Goal: Transaction & Acquisition: Purchase product/service

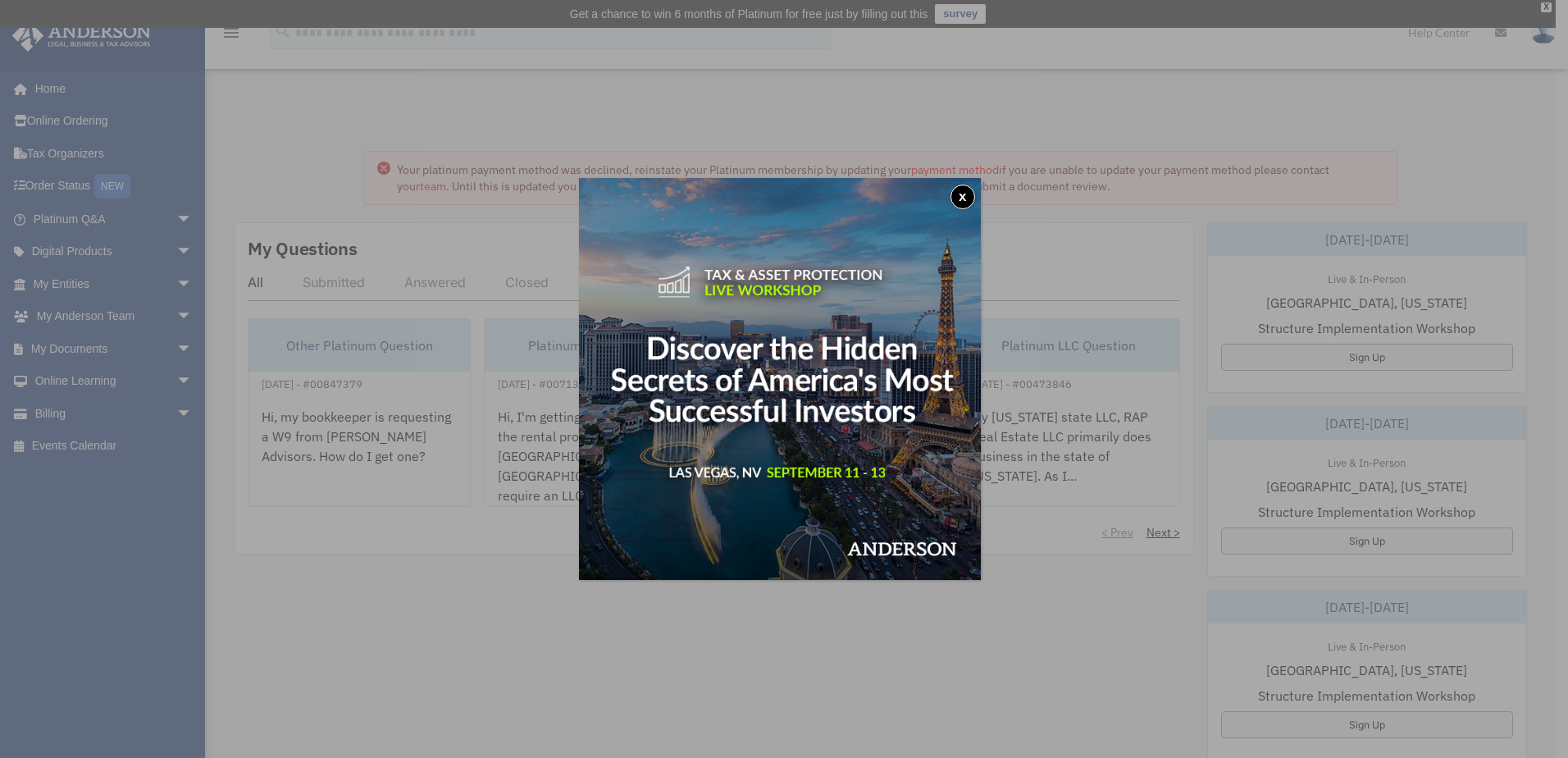
click at [962, 195] on button "x" at bounding box center [963, 197] width 25 height 25
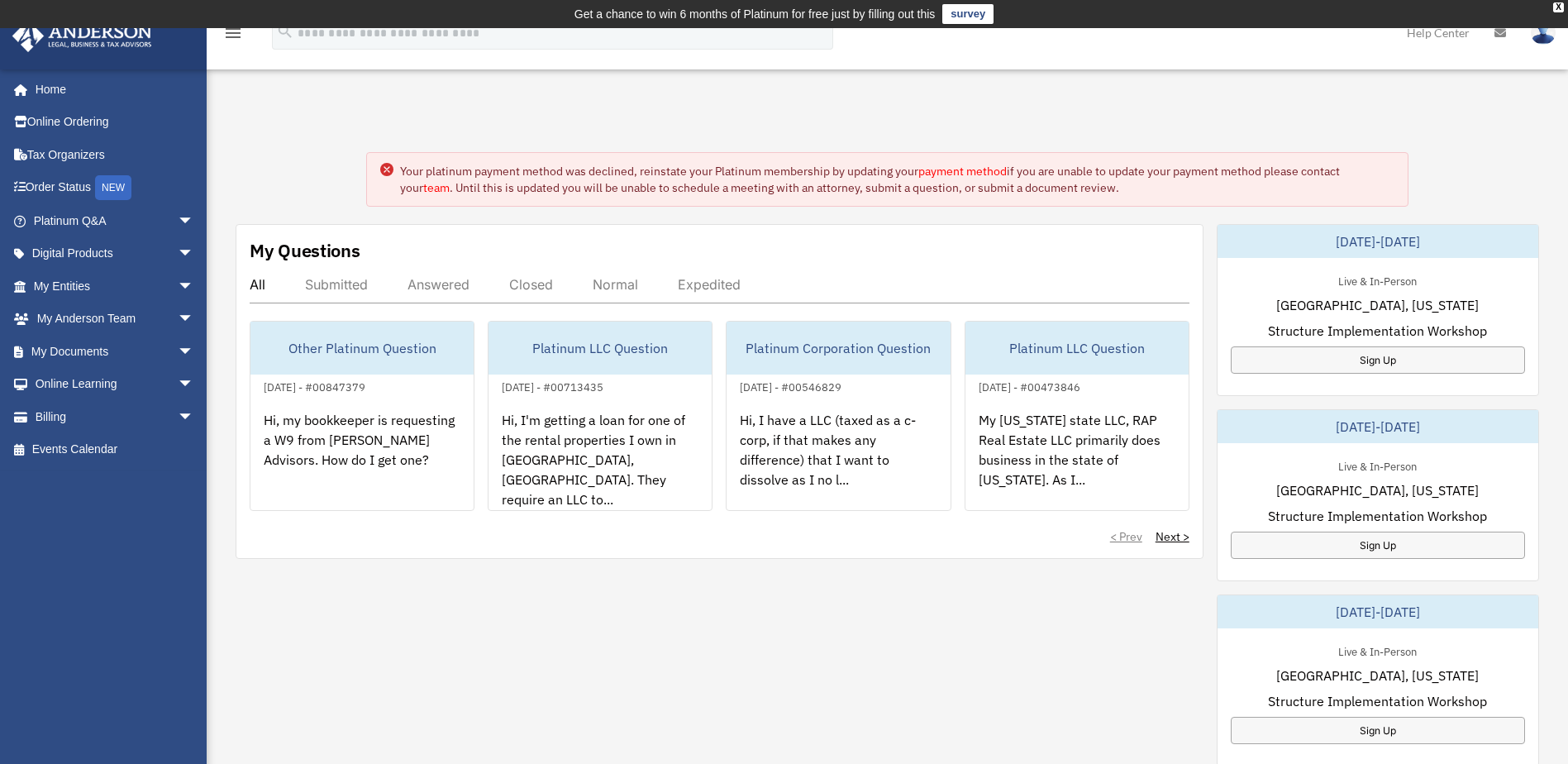
click at [382, 169] on circle at bounding box center [387, 169] width 13 height 13
click at [177, 415] on span "arrow_drop_down" at bounding box center [193, 417] width 33 height 34
click at [124, 453] on link "$ Open Invoices" at bounding box center [121, 450] width 196 height 34
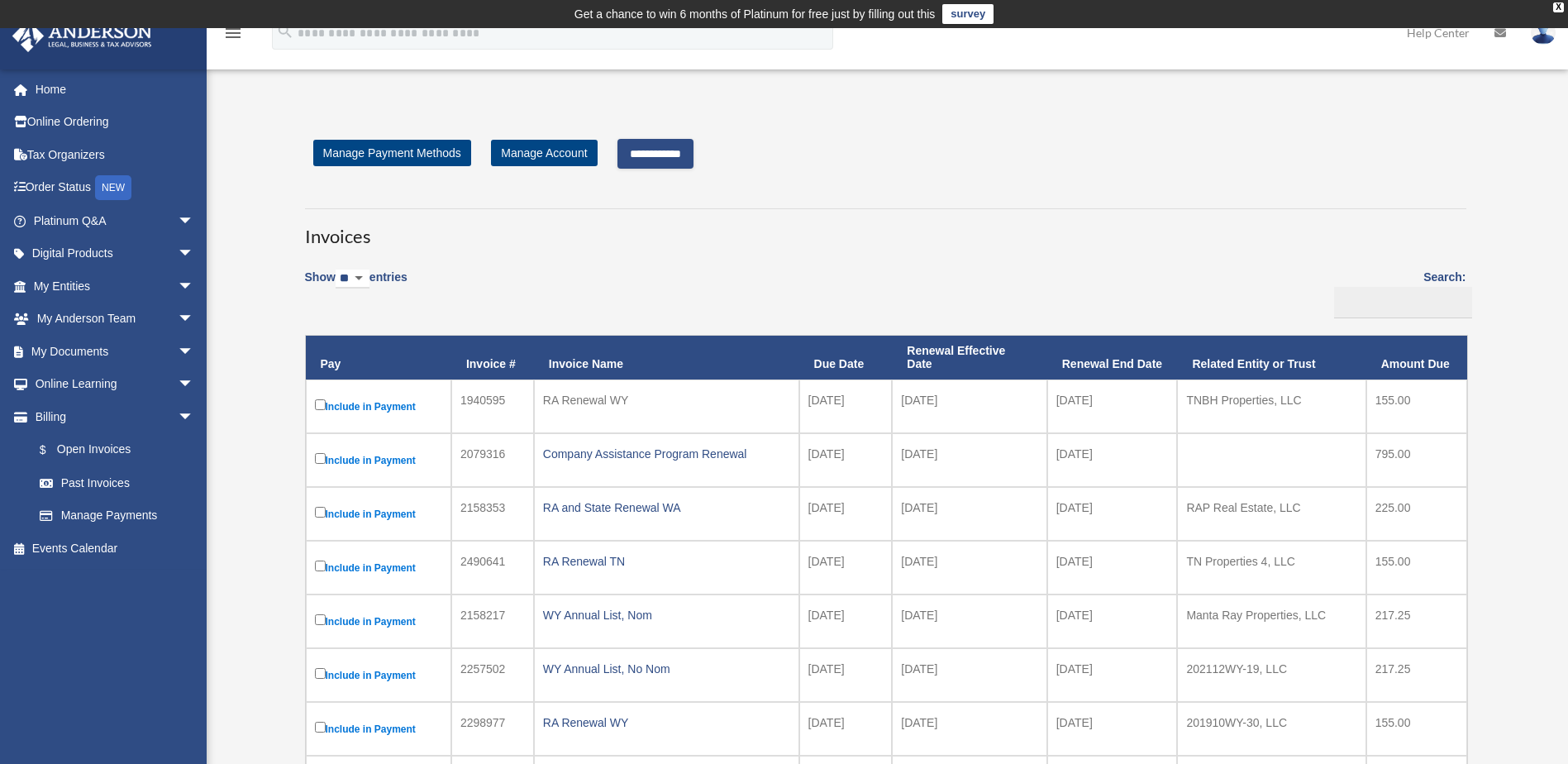
click at [687, 156] on input "**********" at bounding box center [655, 153] width 76 height 29
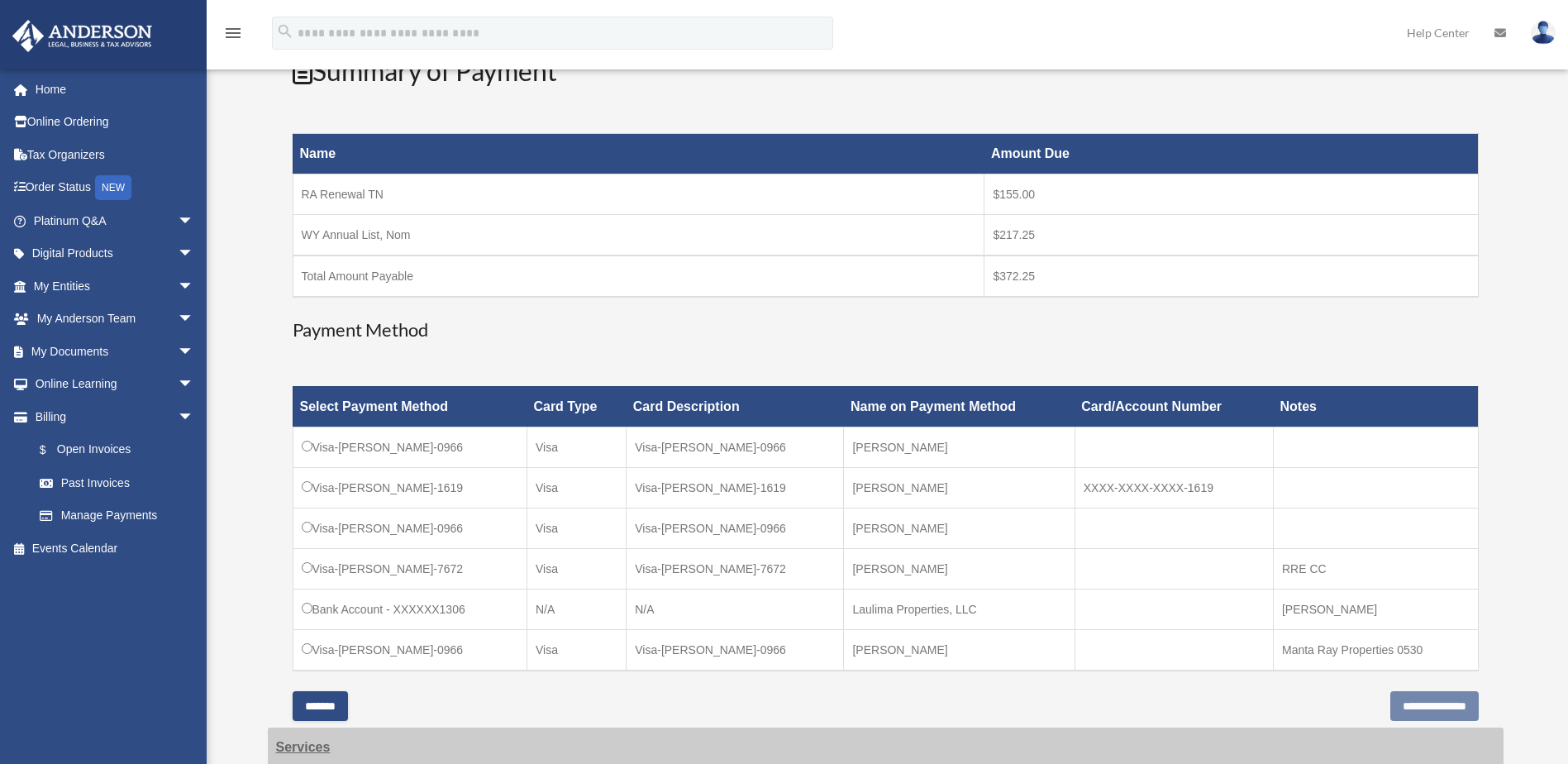
scroll to position [331, 0]
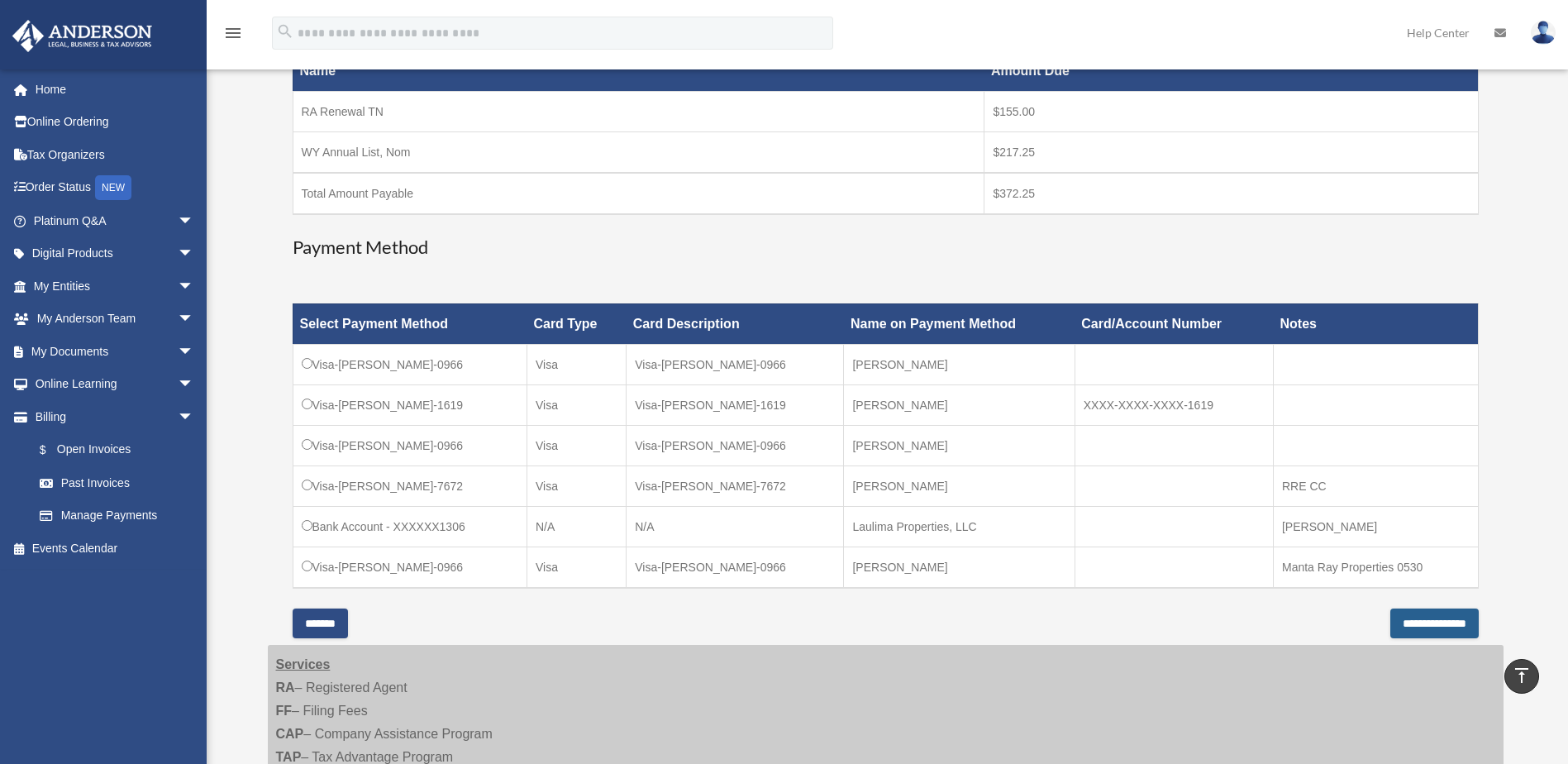
click at [1392, 624] on input "**********" at bounding box center [1434, 622] width 88 height 29
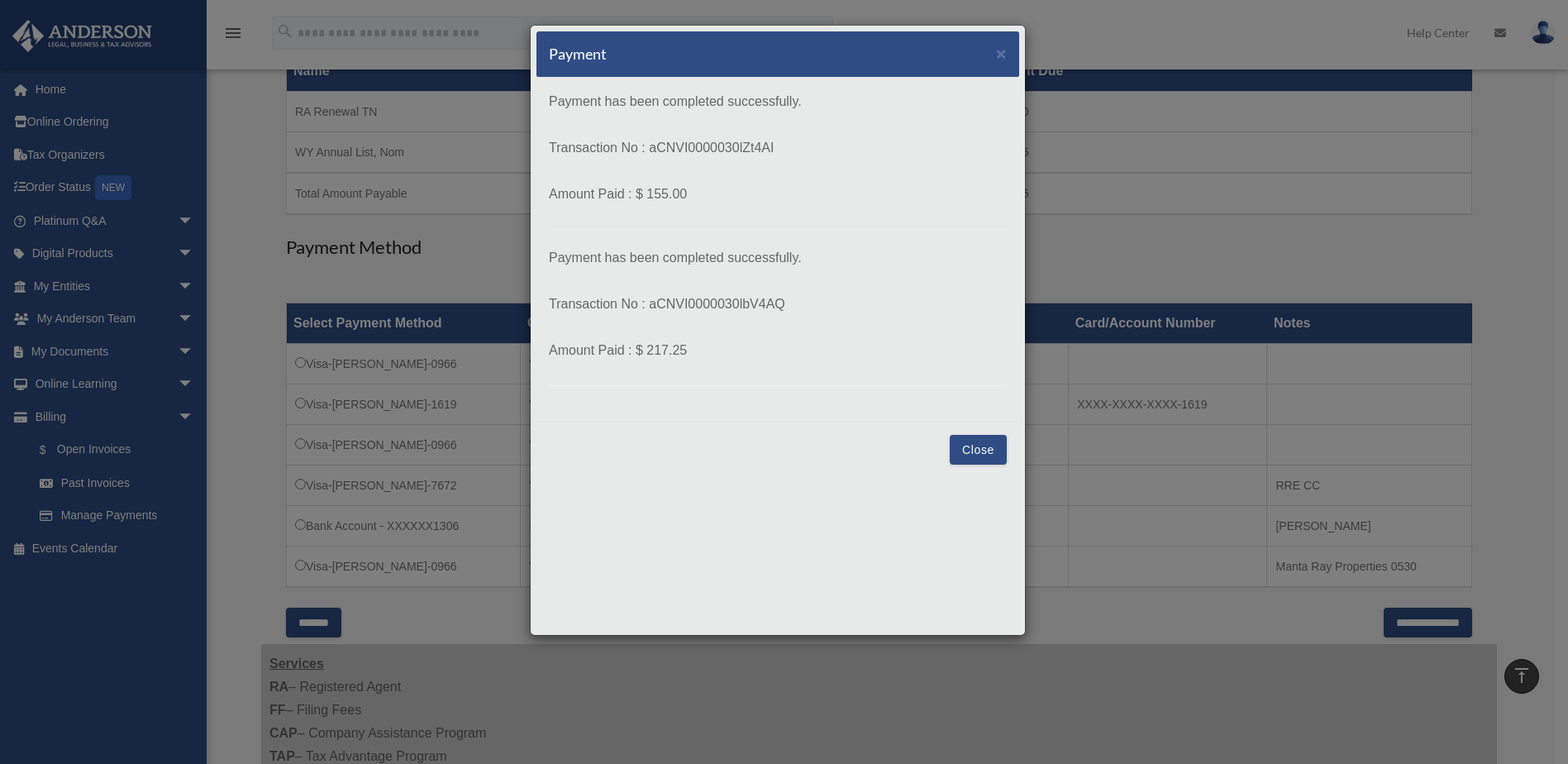
click at [979, 451] on button "Close" at bounding box center [978, 449] width 57 height 29
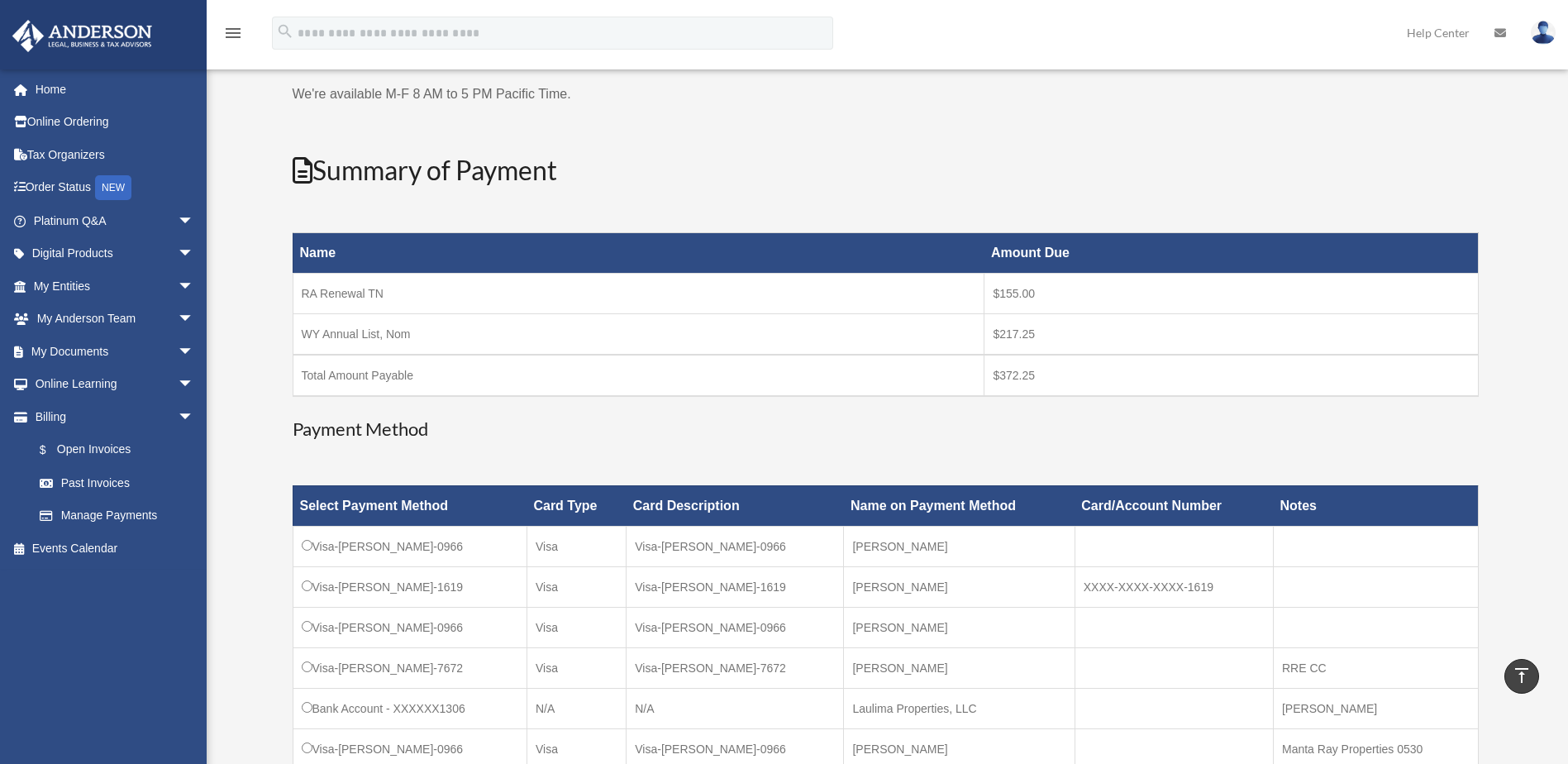
scroll to position [83, 0]
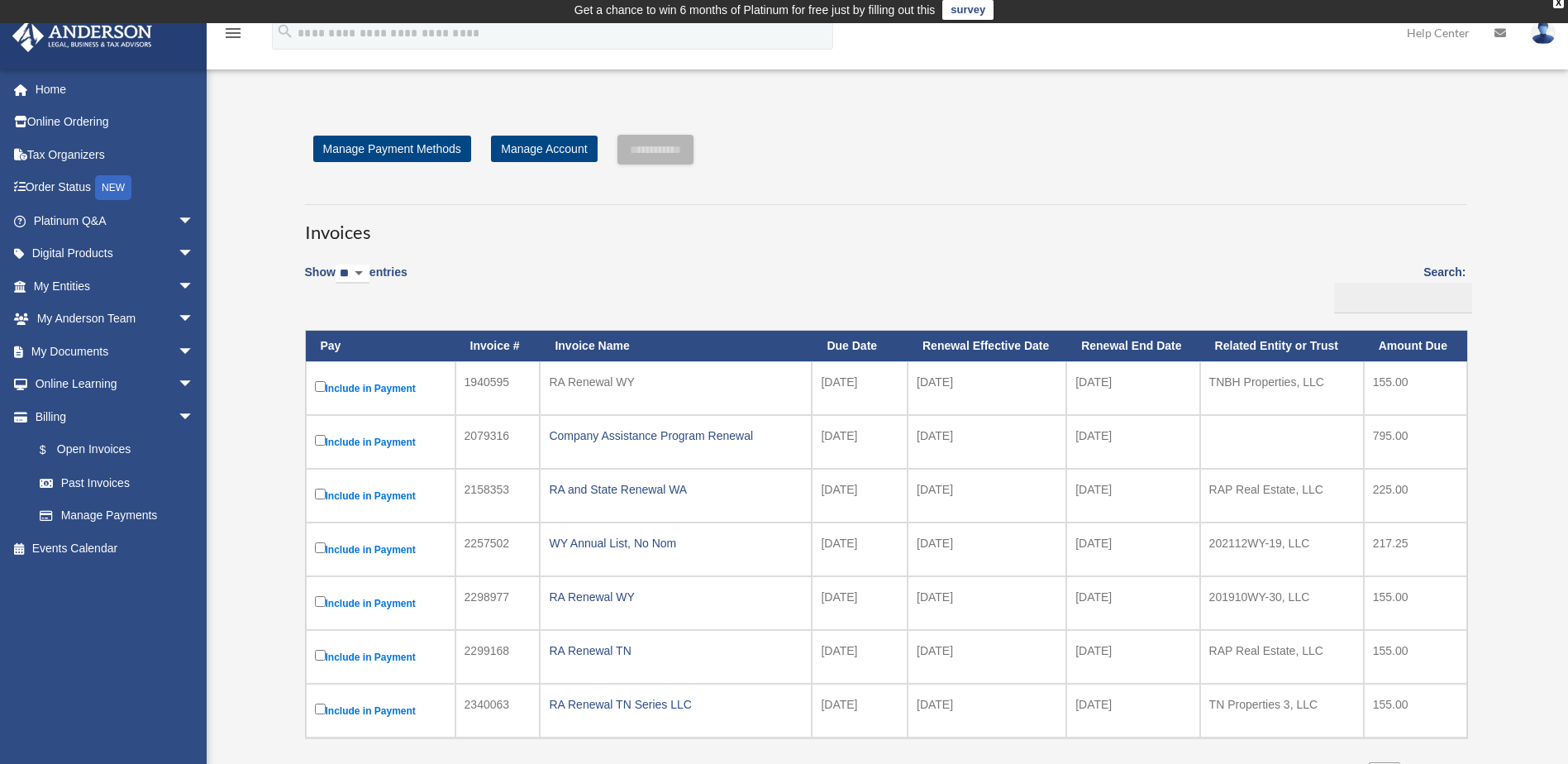
scroll to position [2, 0]
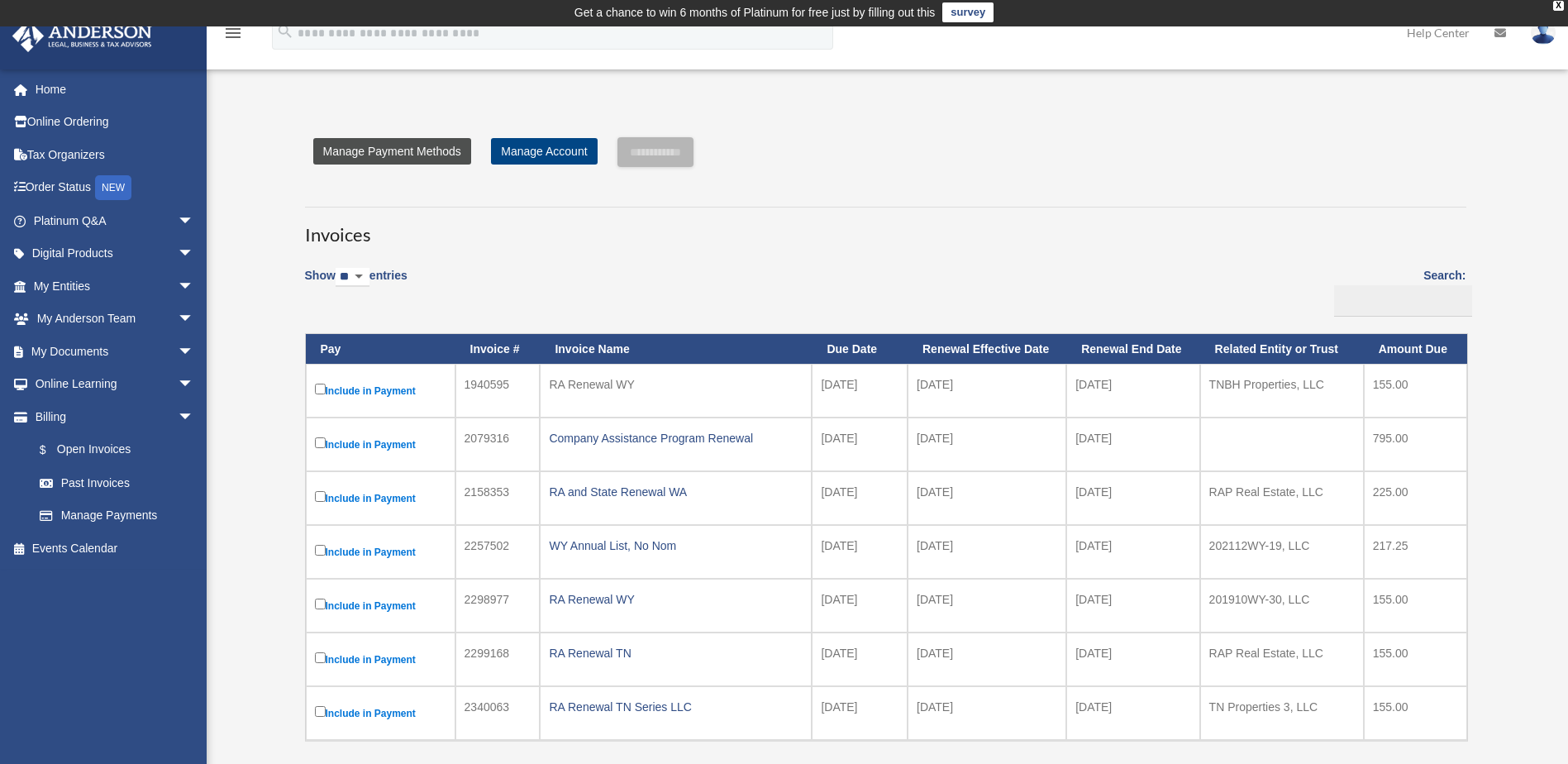
click at [360, 157] on link "Manage Payment Methods" at bounding box center [391, 152] width 158 height 27
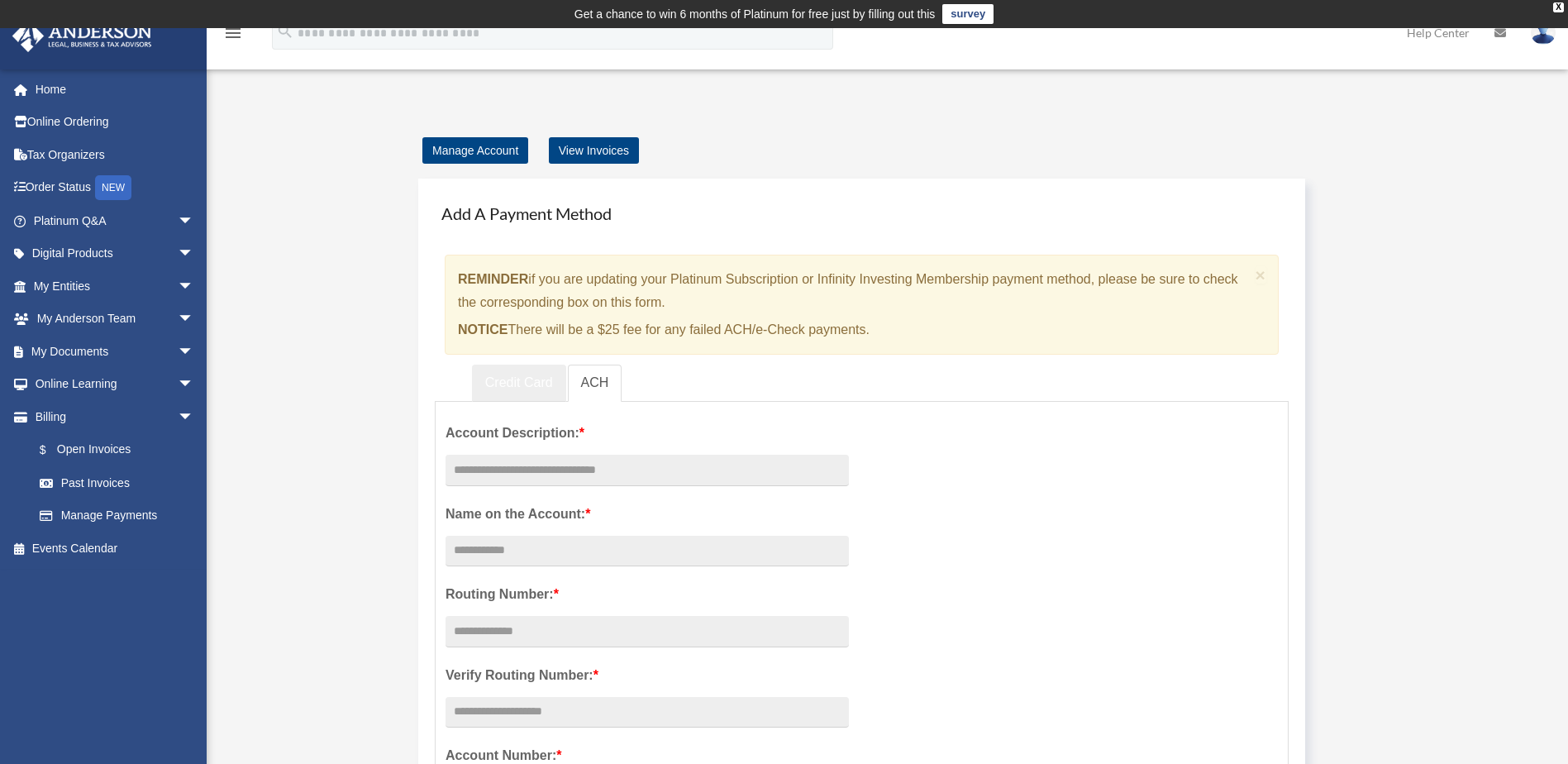
click at [545, 378] on link "Credit Card" at bounding box center [519, 383] width 94 height 37
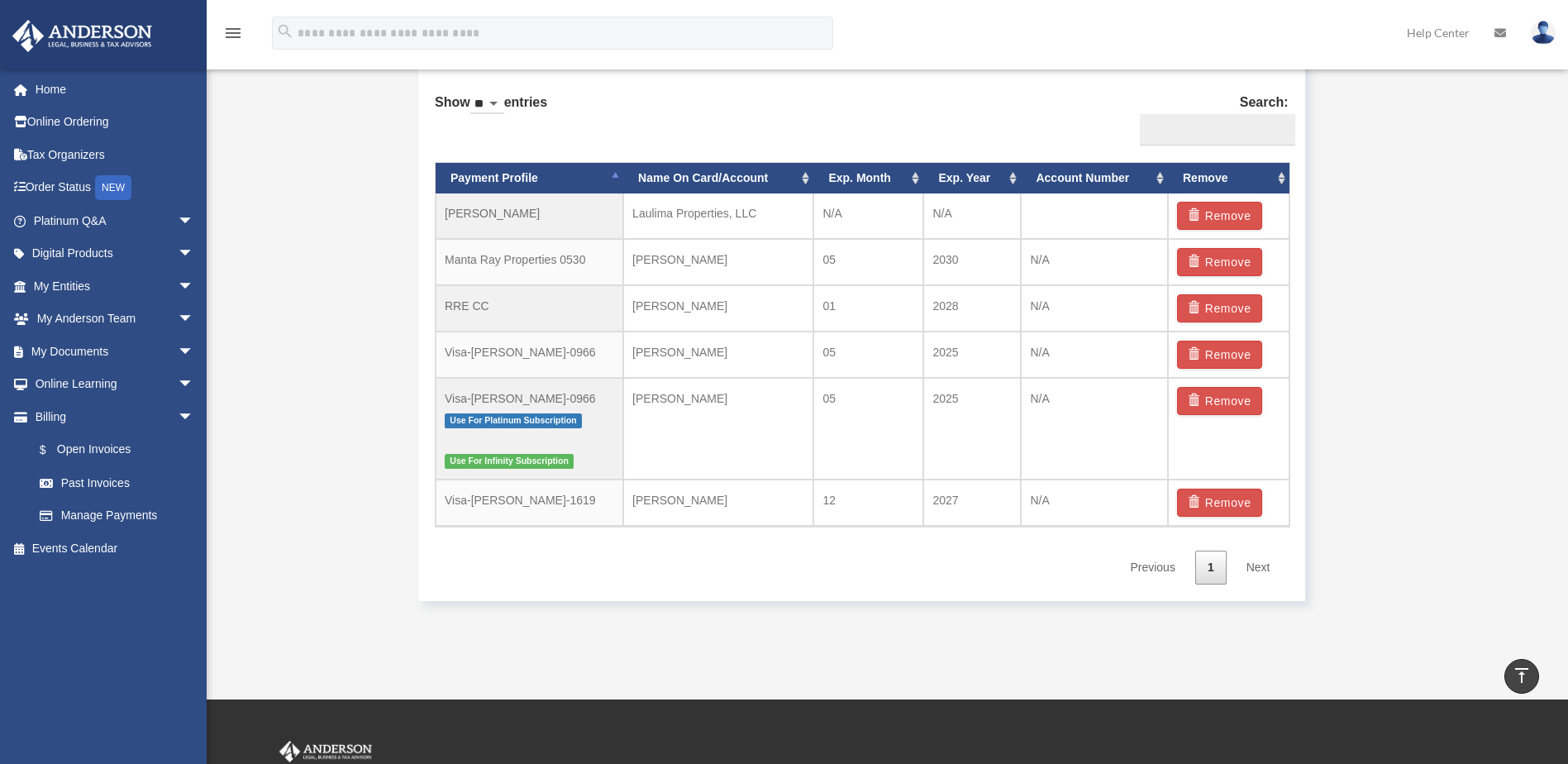
scroll to position [1074, 0]
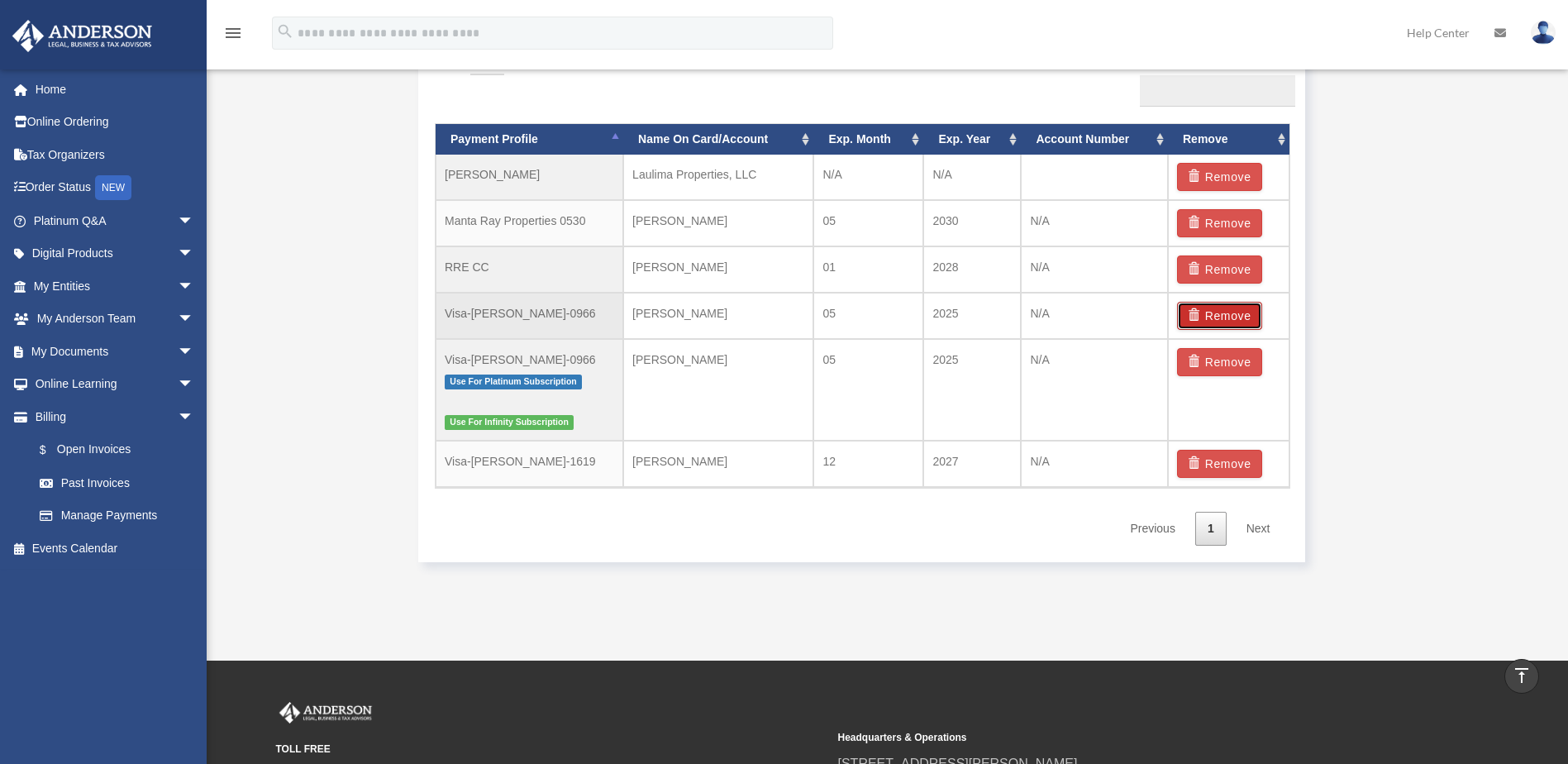
click at [1210, 311] on button "Remove" at bounding box center [1219, 316] width 86 height 29
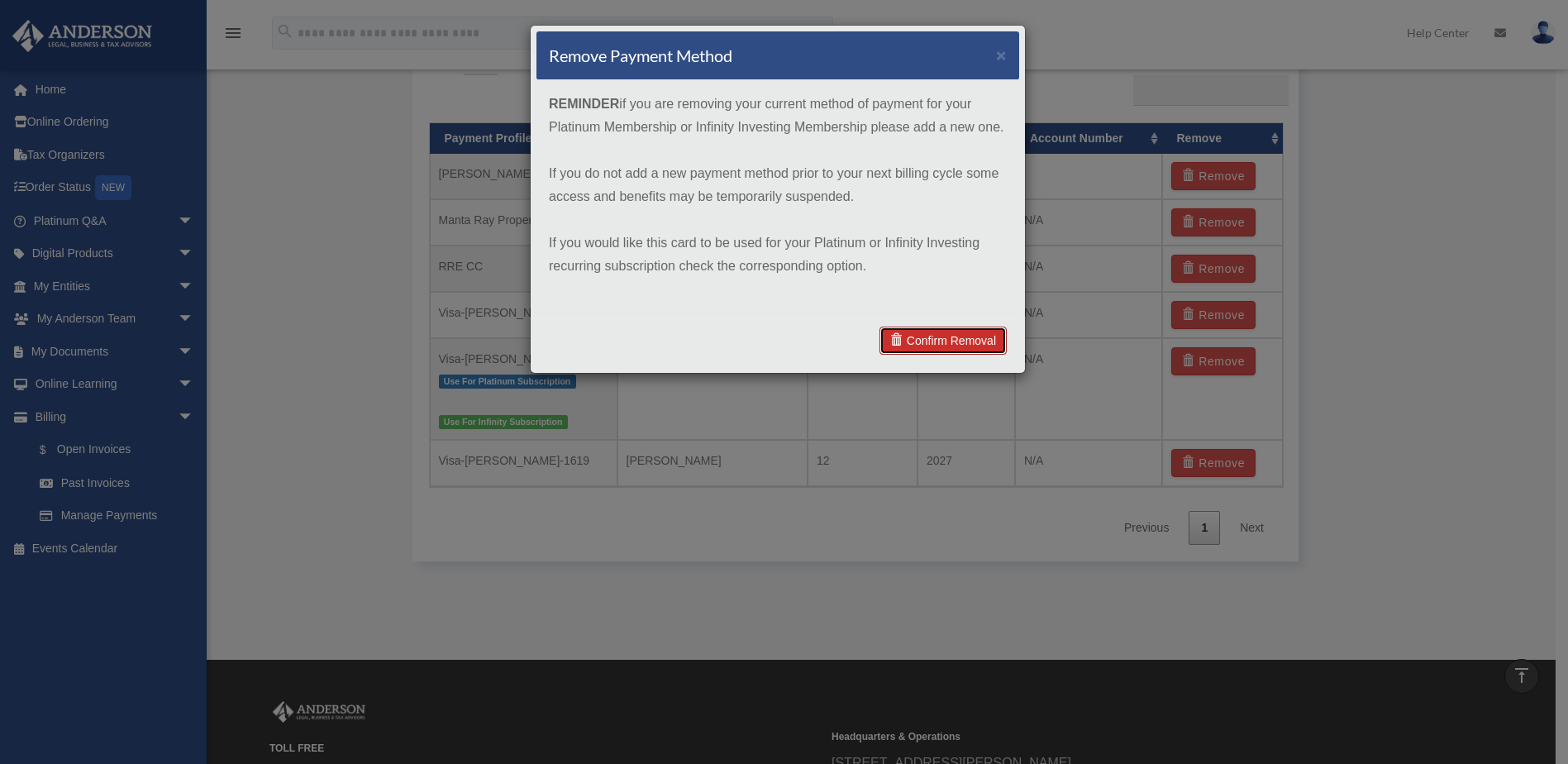
click at [949, 341] on link "Confirm Removal" at bounding box center [943, 341] width 127 height 29
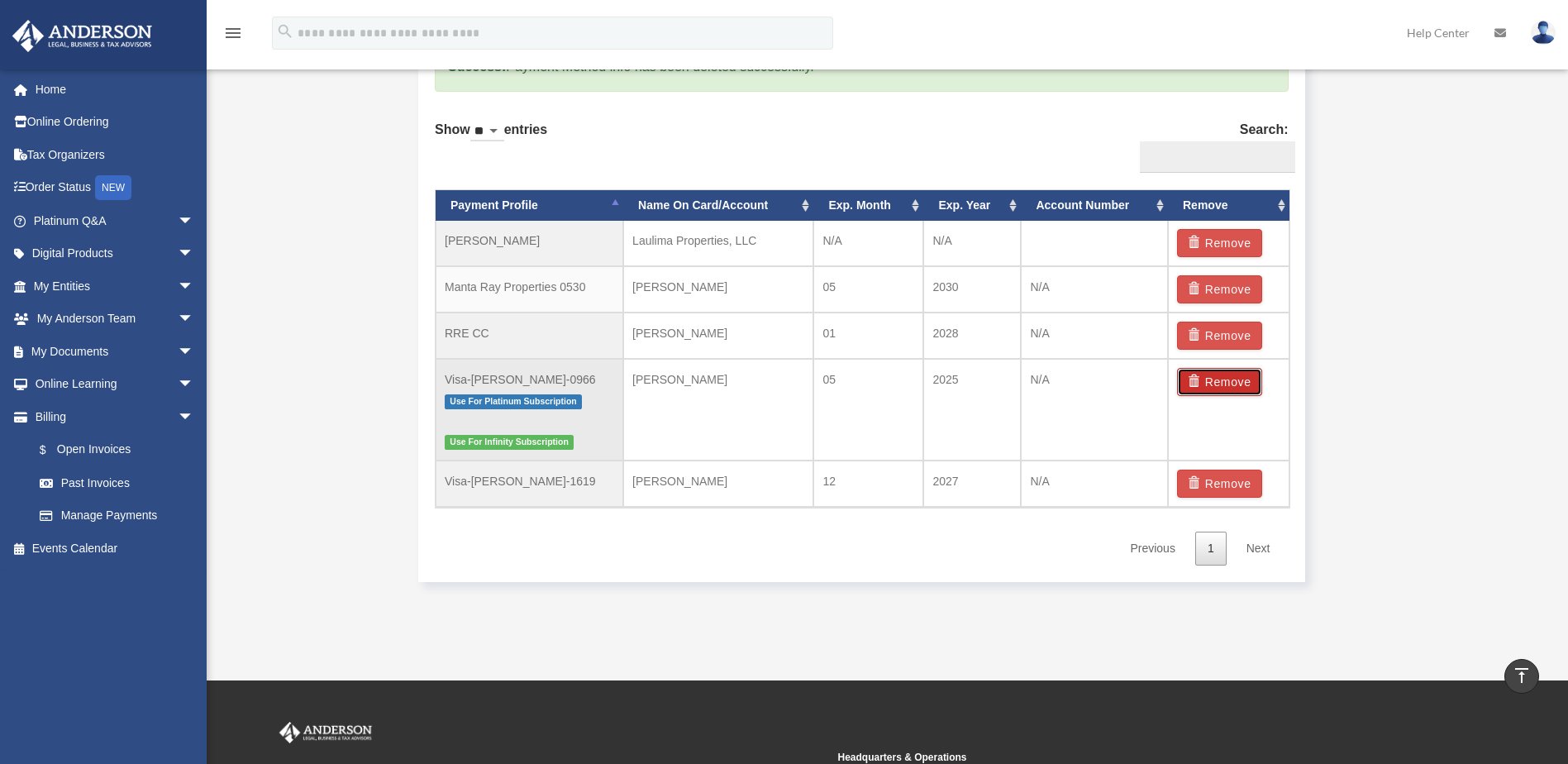
click at [1223, 389] on button "Remove" at bounding box center [1219, 382] width 86 height 29
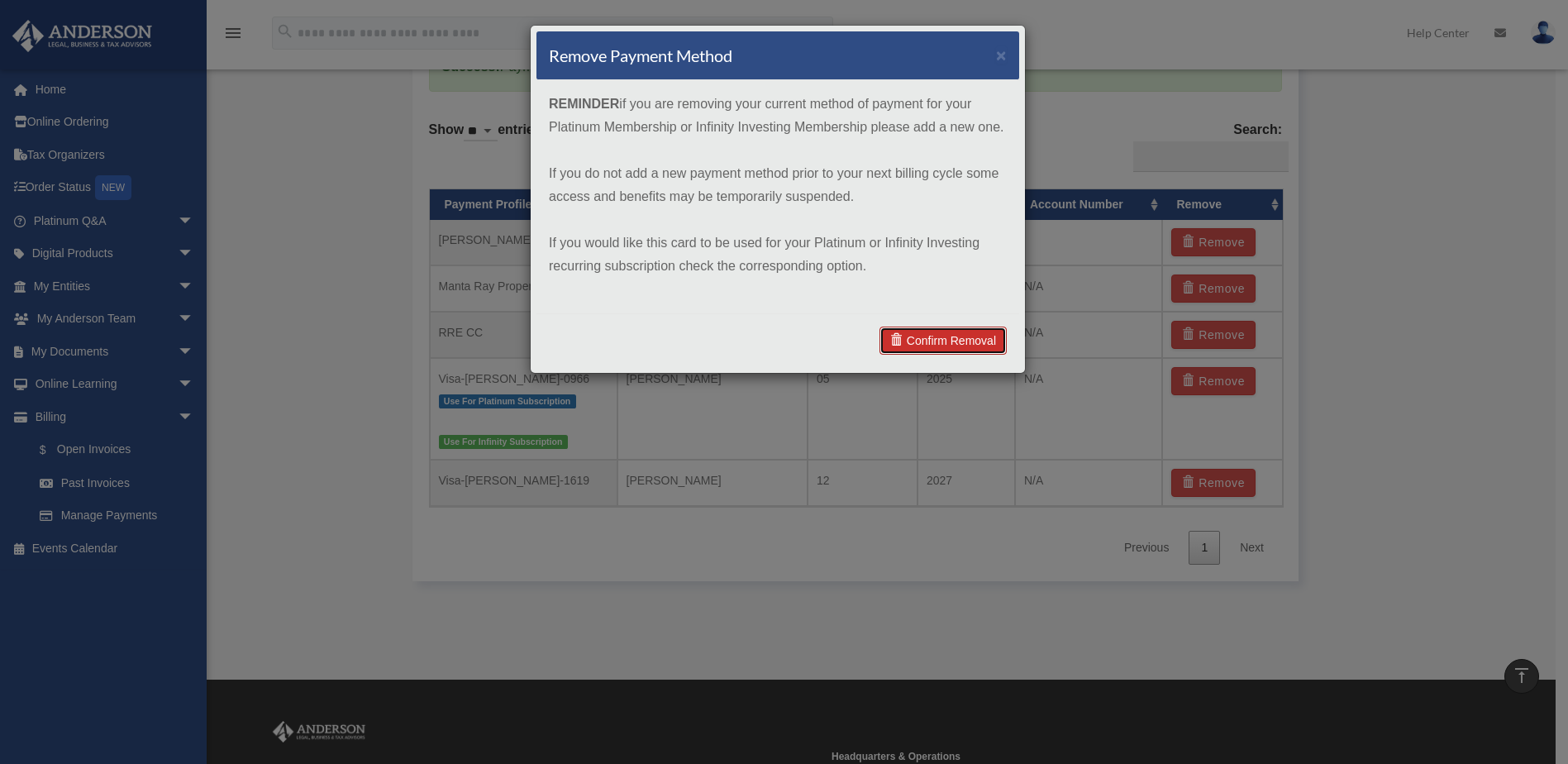
click at [945, 341] on link "Confirm Removal" at bounding box center [943, 341] width 127 height 29
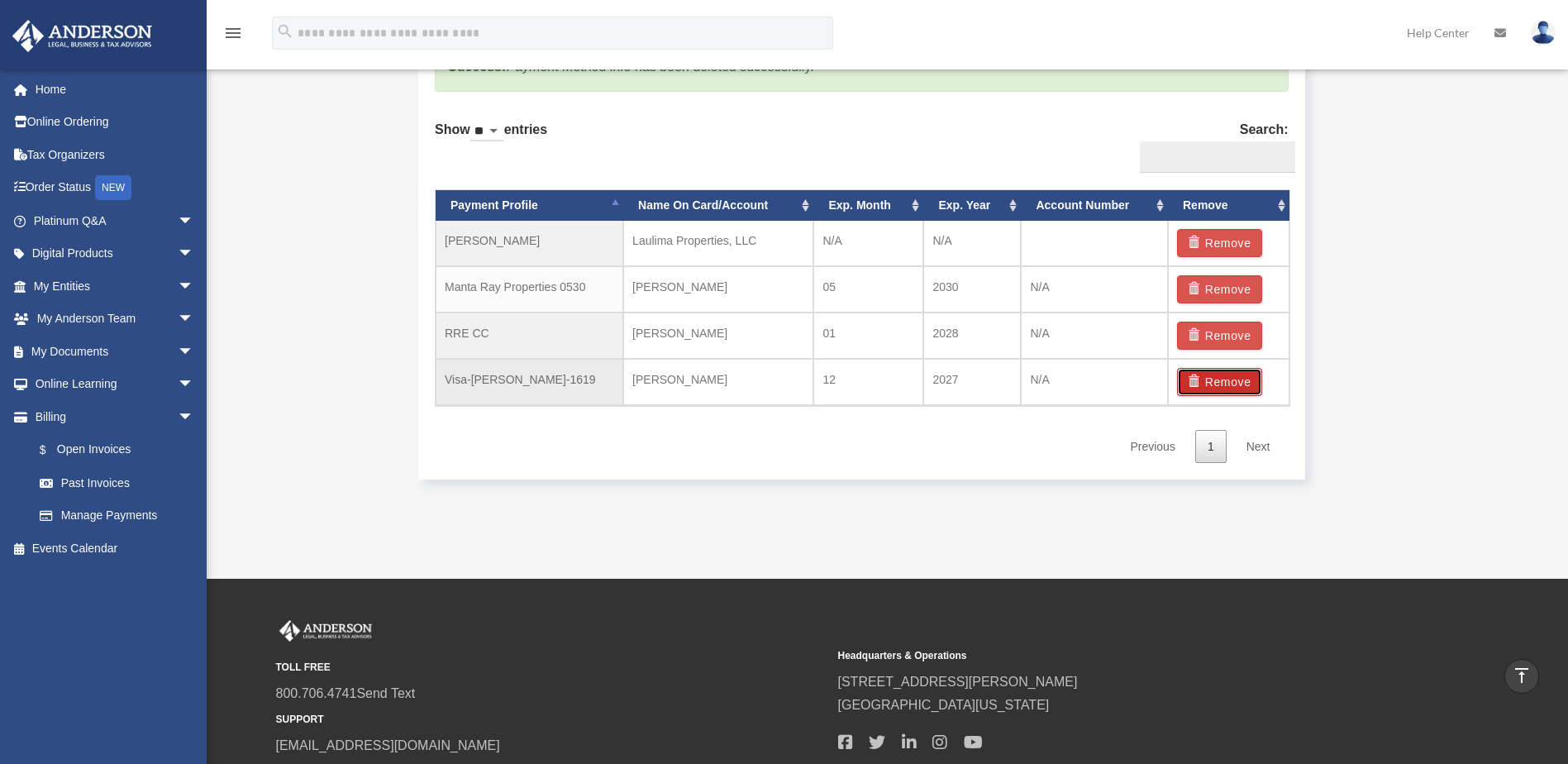
click at [1201, 387] on button "Remove" at bounding box center [1219, 382] width 86 height 29
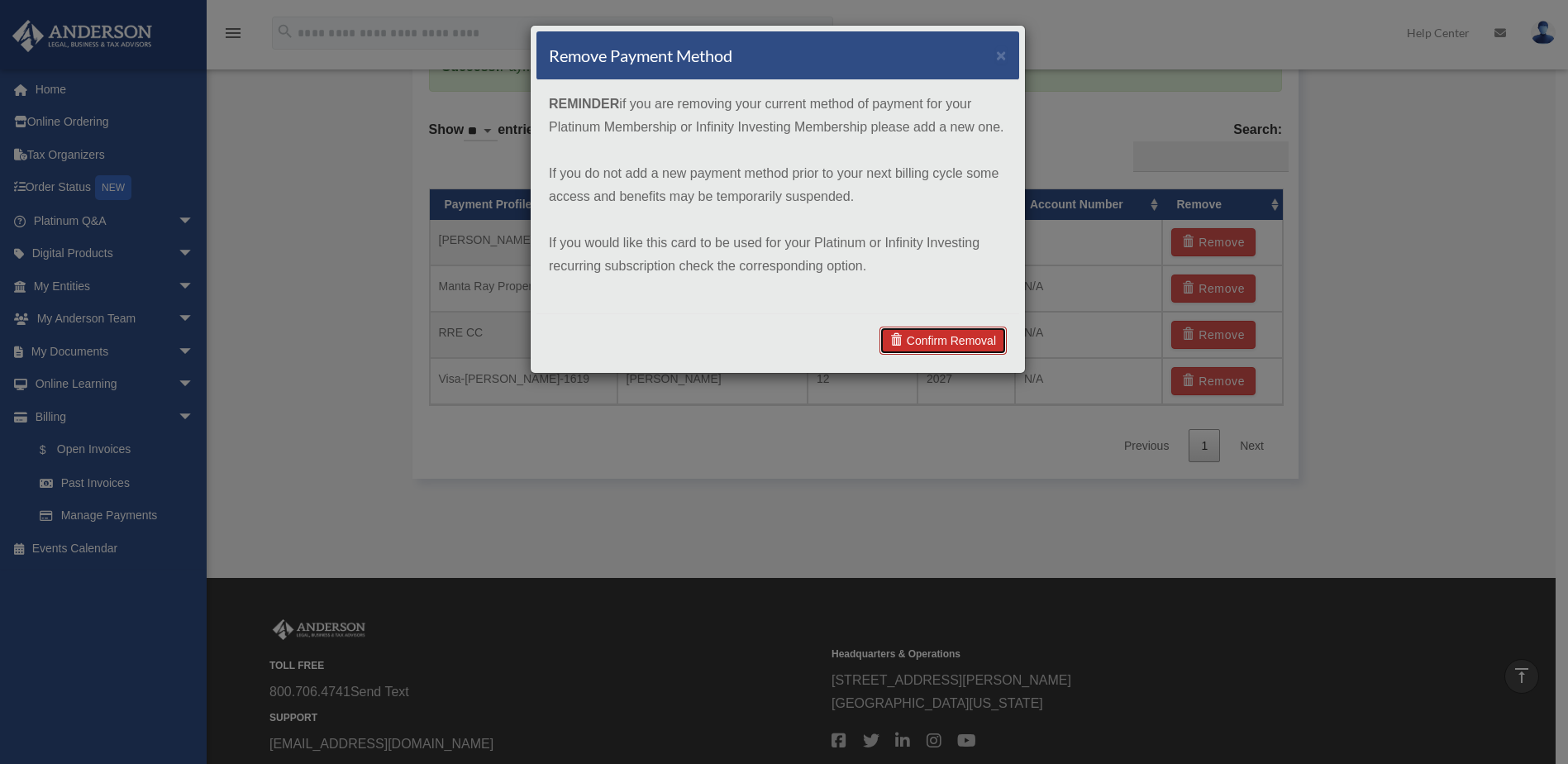
drag, startPoint x: 946, startPoint y: 337, endPoint x: 888, endPoint y: 359, distance: 62.0
click at [945, 337] on link "Confirm Removal" at bounding box center [943, 341] width 127 height 29
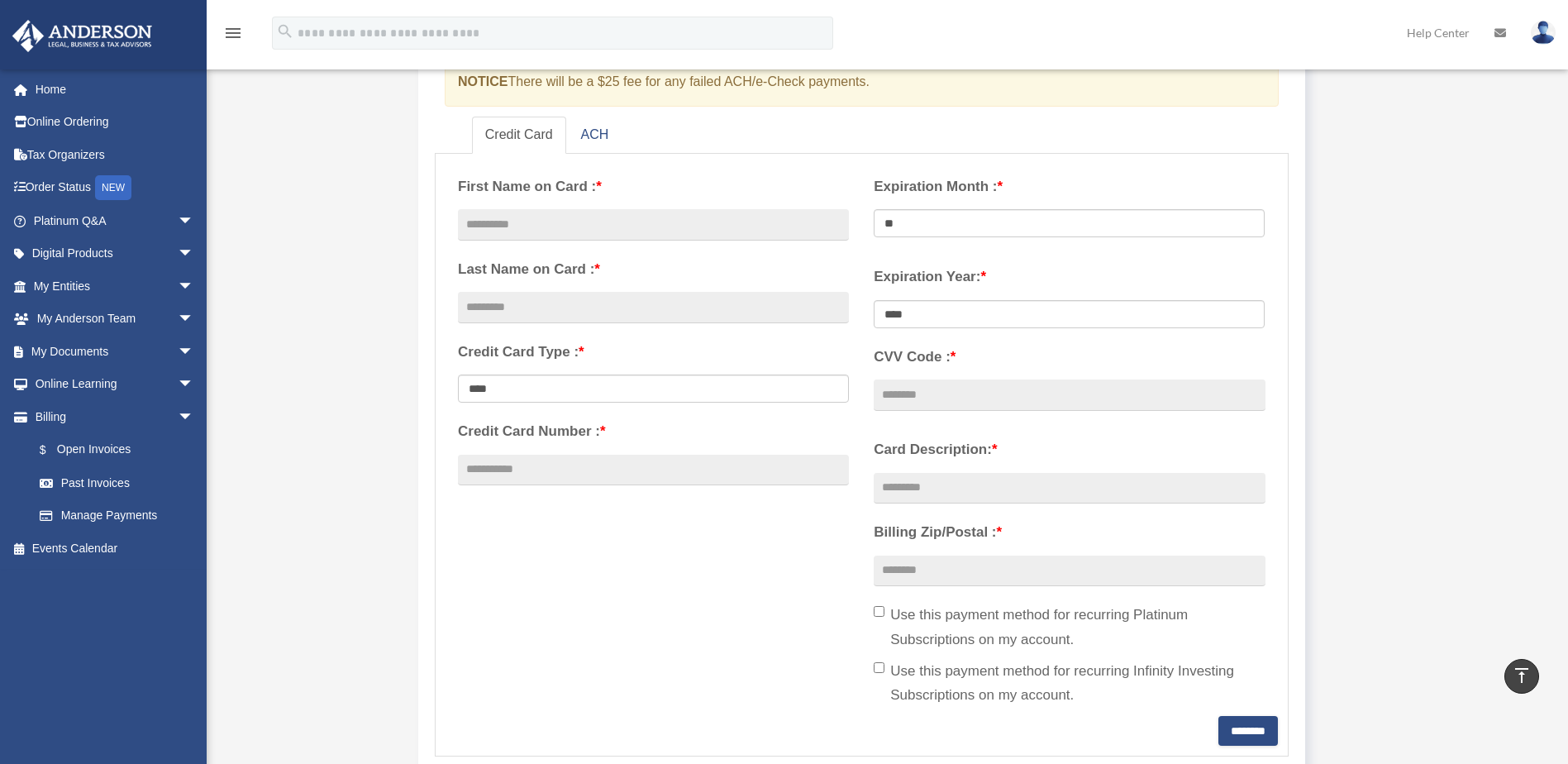
scroll to position [0, 0]
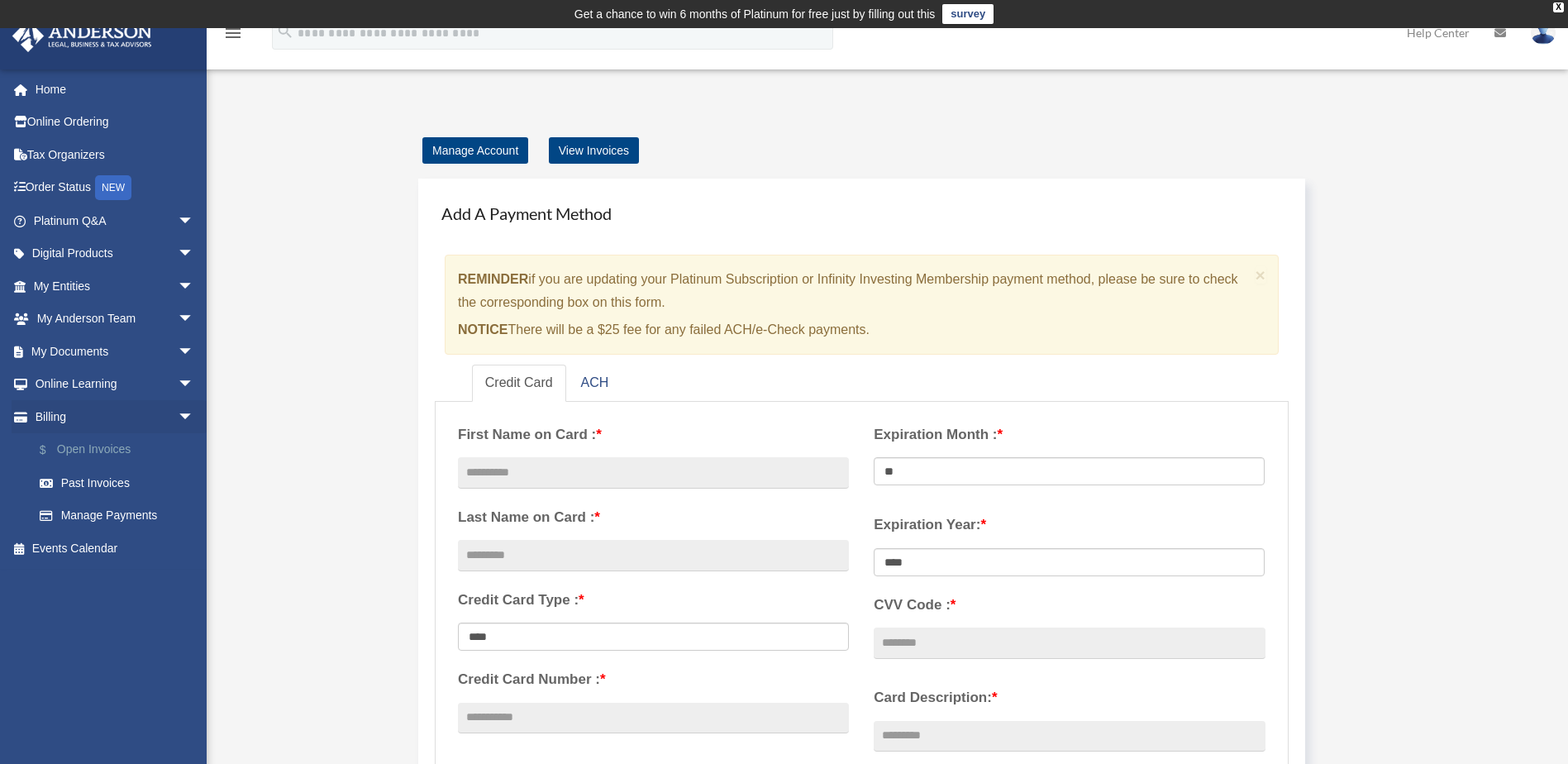
click at [99, 448] on link "$ Open Invoices" at bounding box center [121, 450] width 196 height 34
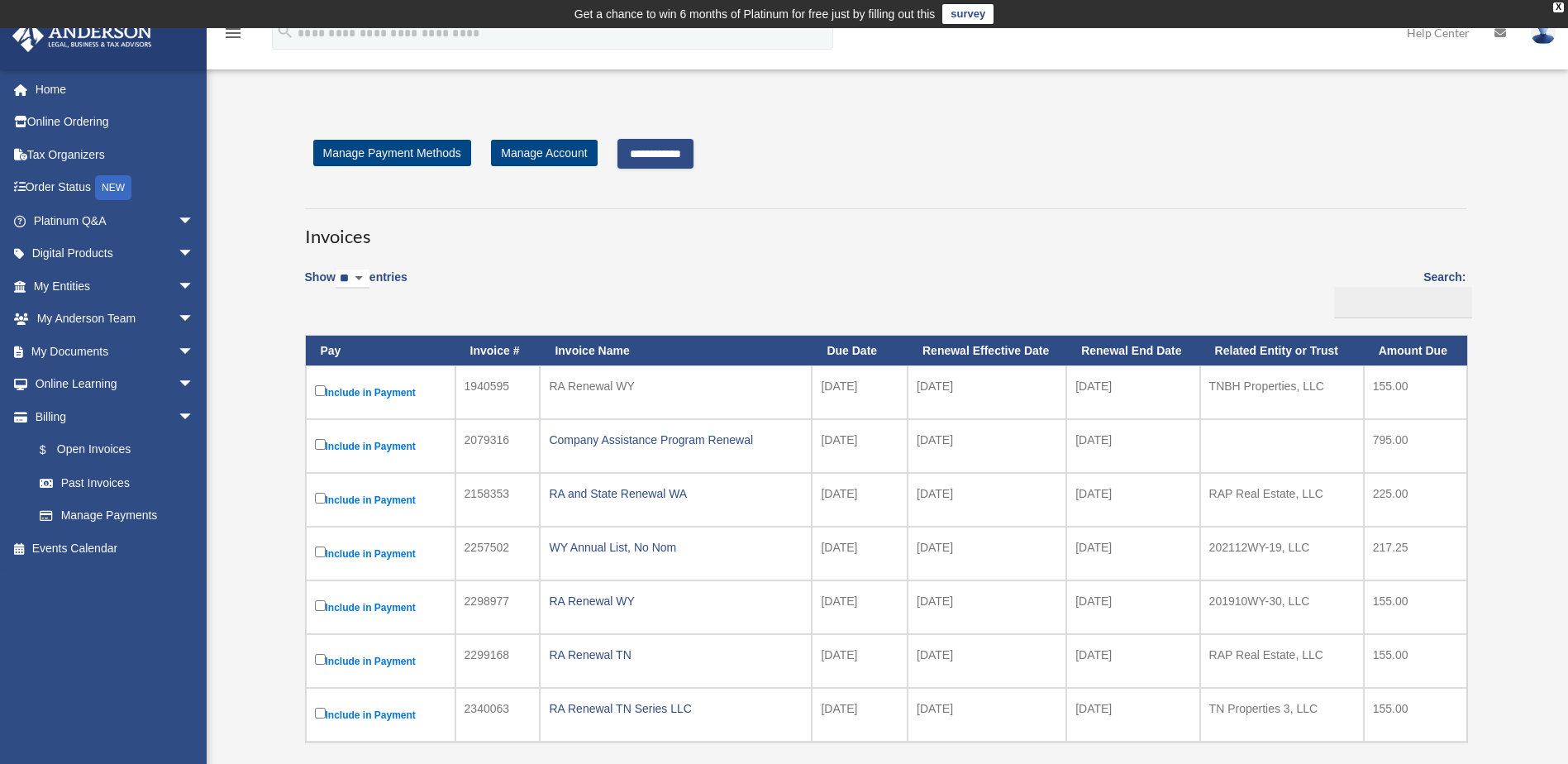
click at [672, 159] on input "**********" at bounding box center [655, 153] width 76 height 29
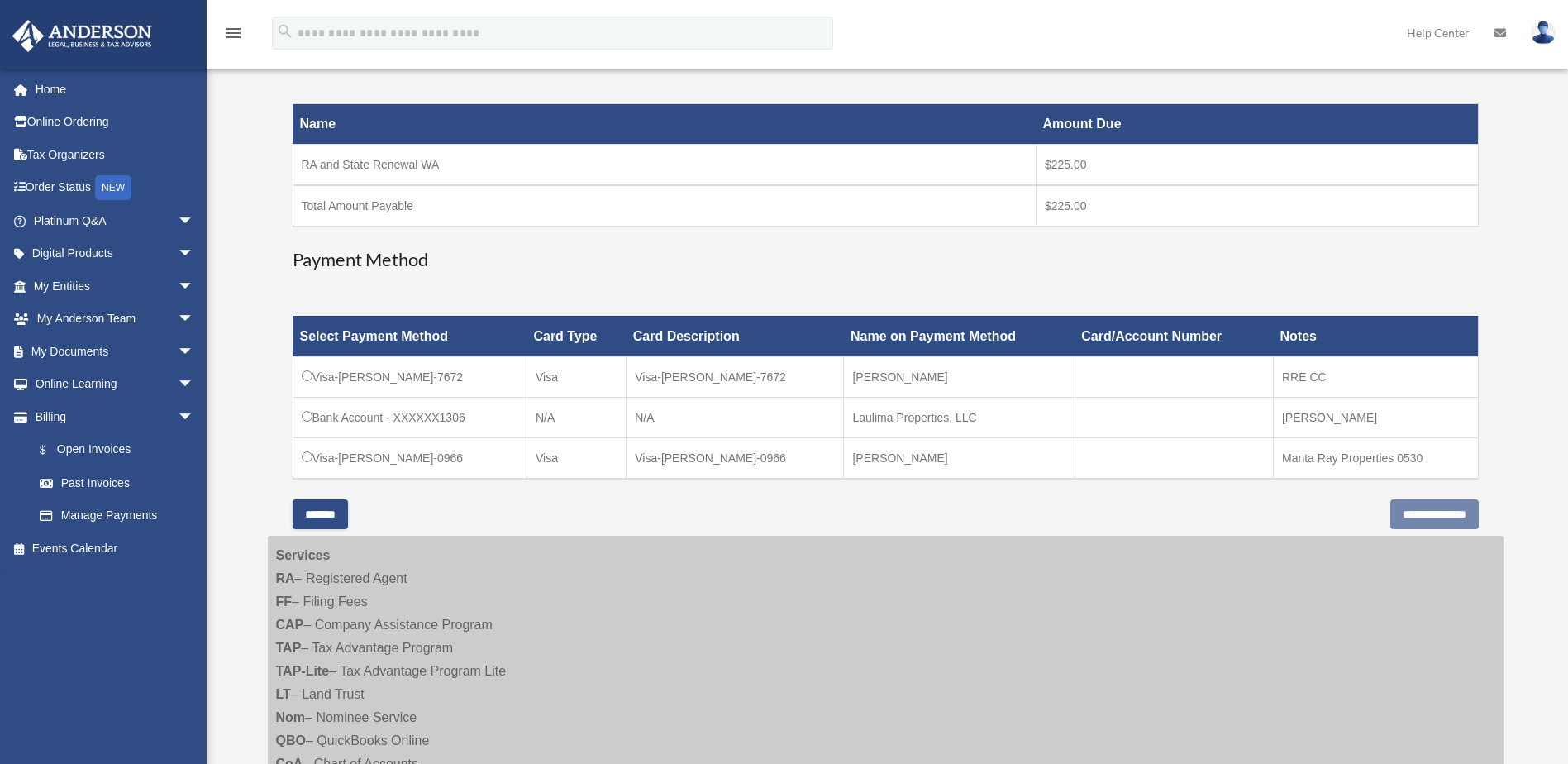
scroll to position [331, 0]
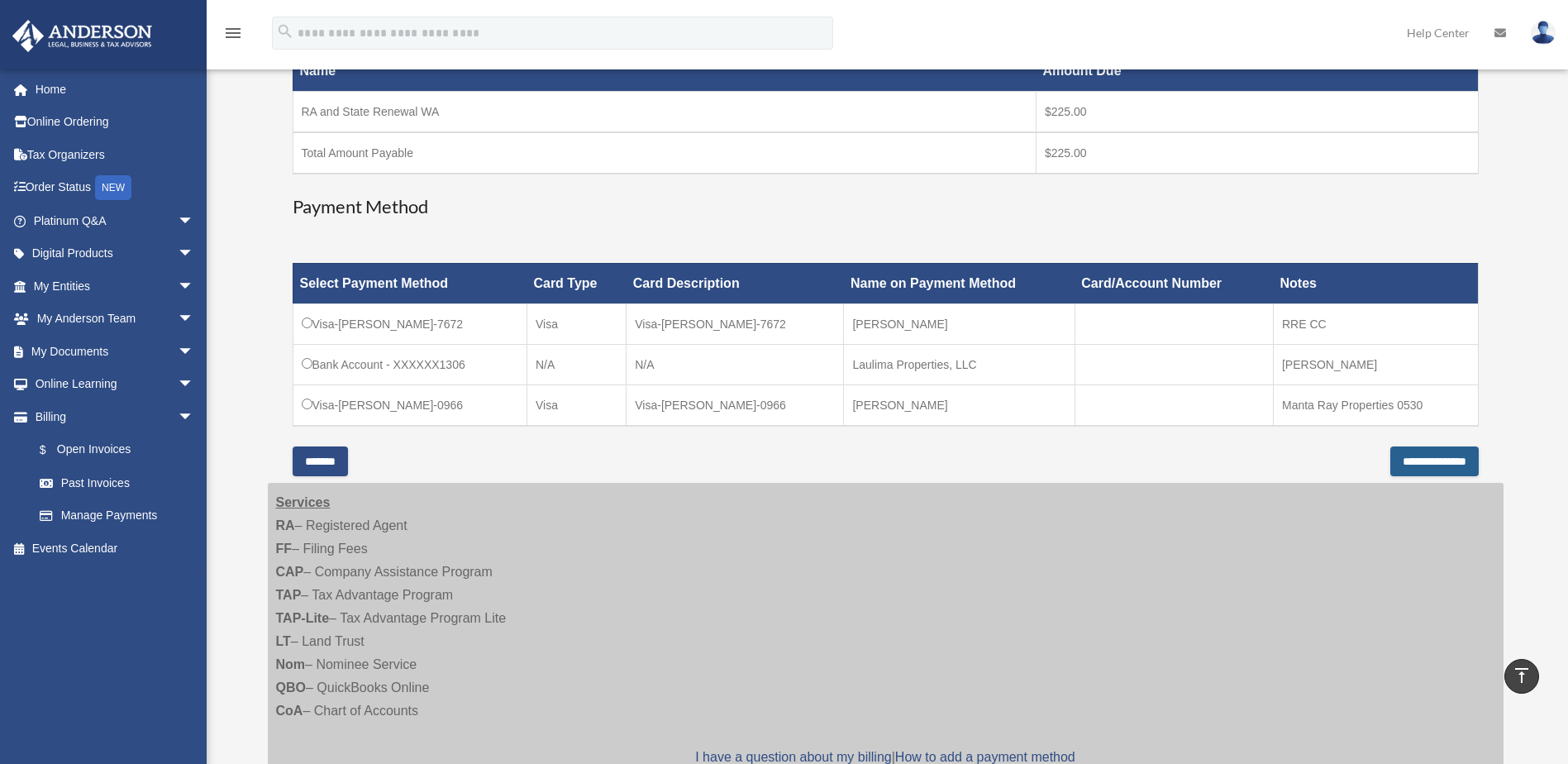
click at [1403, 465] on input "**********" at bounding box center [1434, 461] width 88 height 29
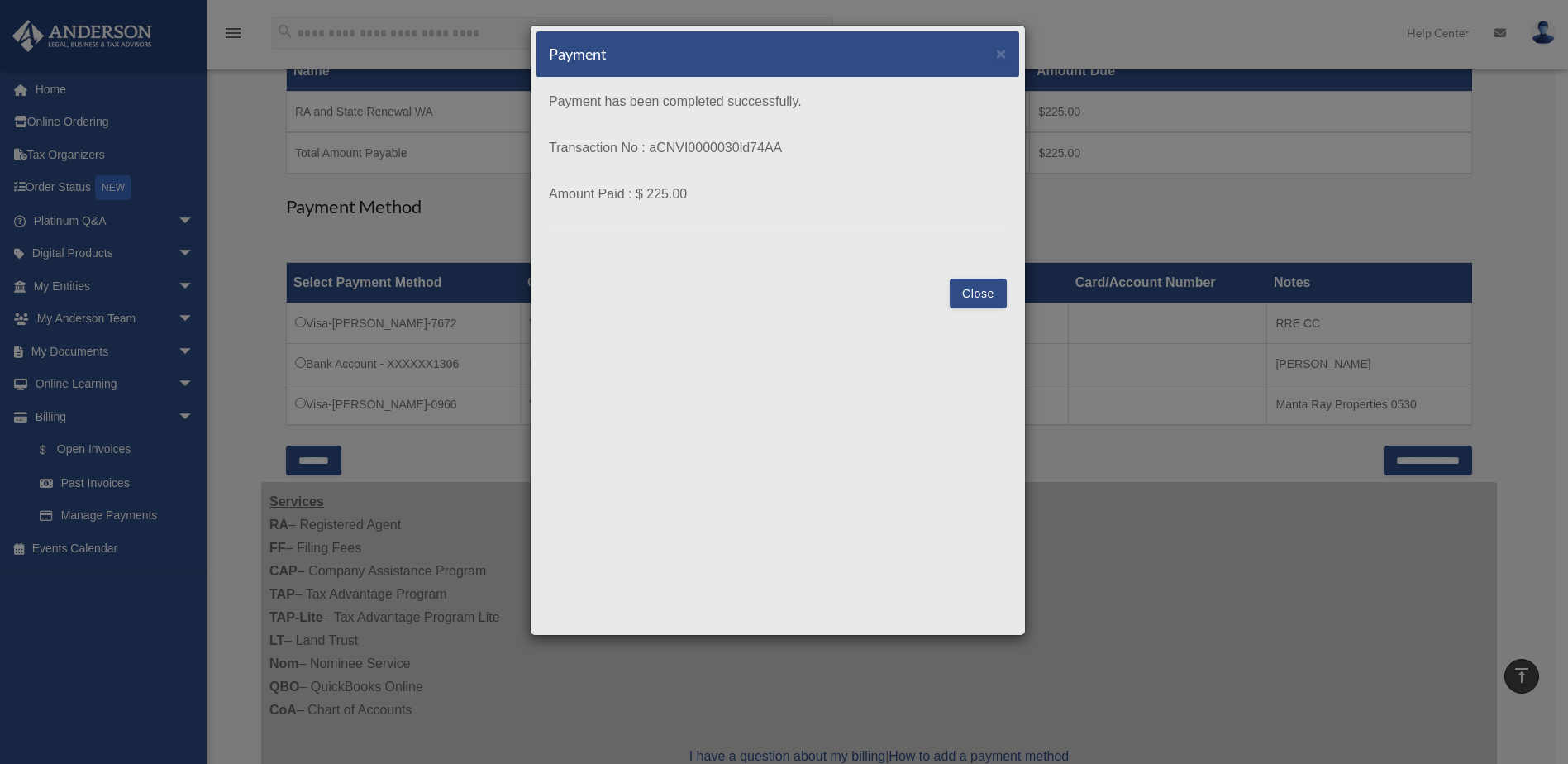
click at [985, 289] on button "Close" at bounding box center [978, 292] width 57 height 29
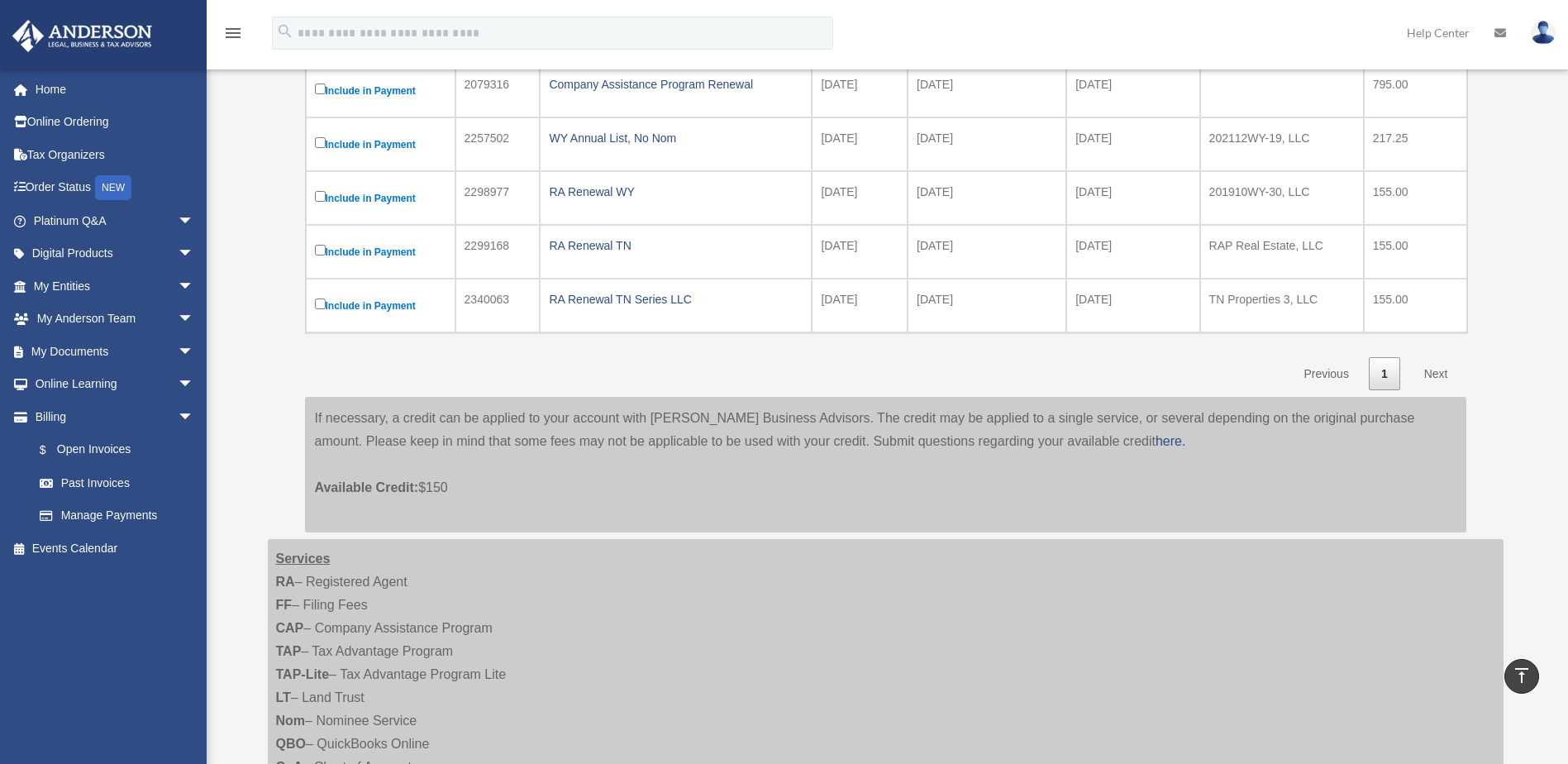
scroll to position [346, 0]
